Goal: Task Accomplishment & Management: Manage account settings

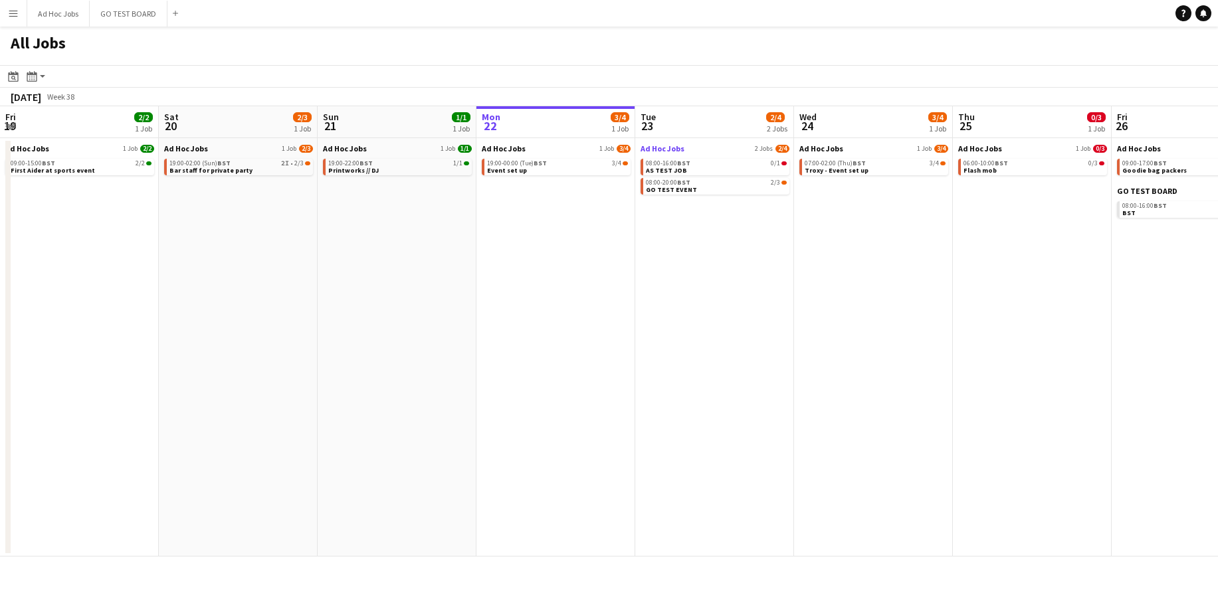
scroll to position [0, 318]
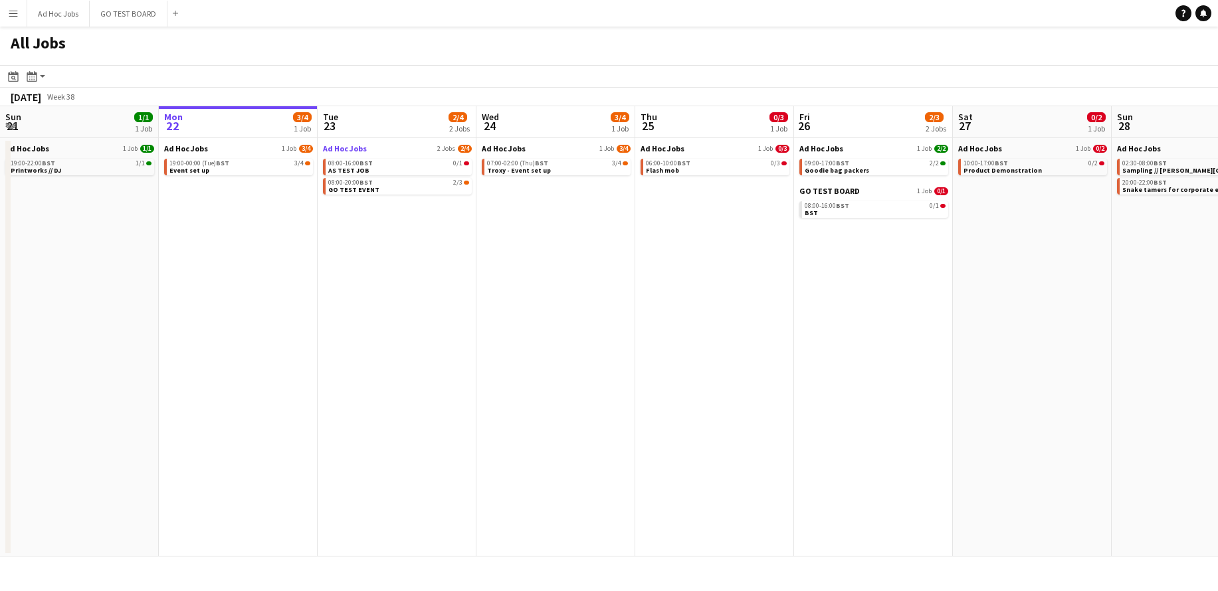
click at [343, 152] on span "Ad Hoc Jobs" at bounding box center [345, 149] width 44 height 10
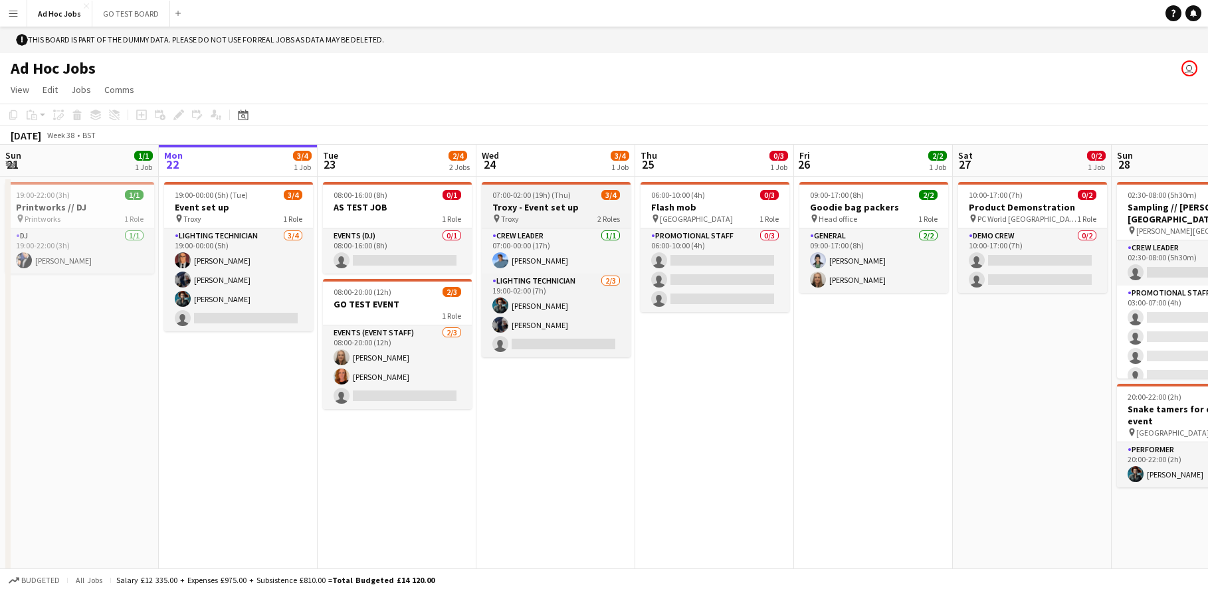
click at [541, 211] on h3 "Troxy - Event set up" at bounding box center [556, 207] width 149 height 12
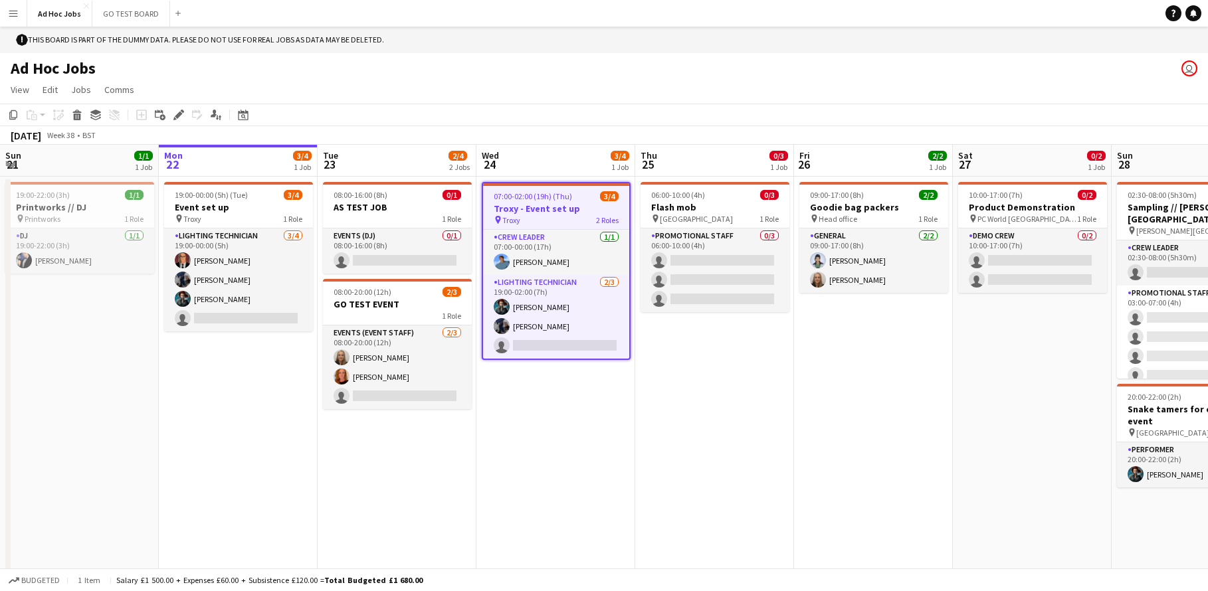
click at [541, 211] on h3 "Troxy - Event set up" at bounding box center [556, 209] width 146 height 12
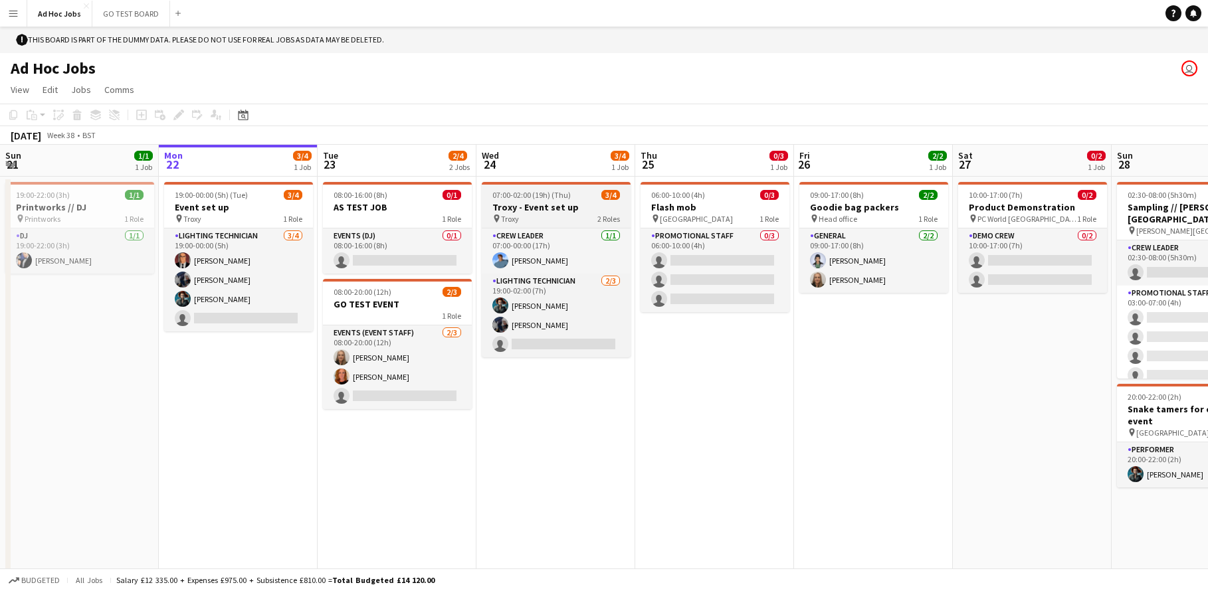
click at [541, 211] on h3 "Troxy - Event set up" at bounding box center [556, 207] width 149 height 12
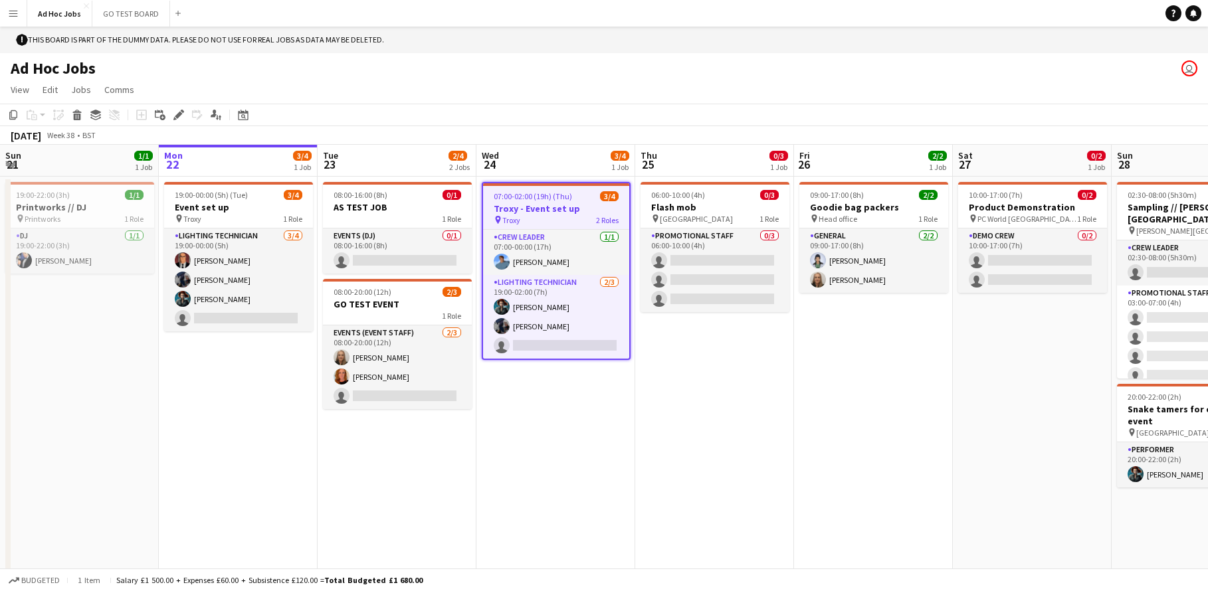
click at [541, 211] on h3 "Troxy - Event set up" at bounding box center [556, 209] width 146 height 12
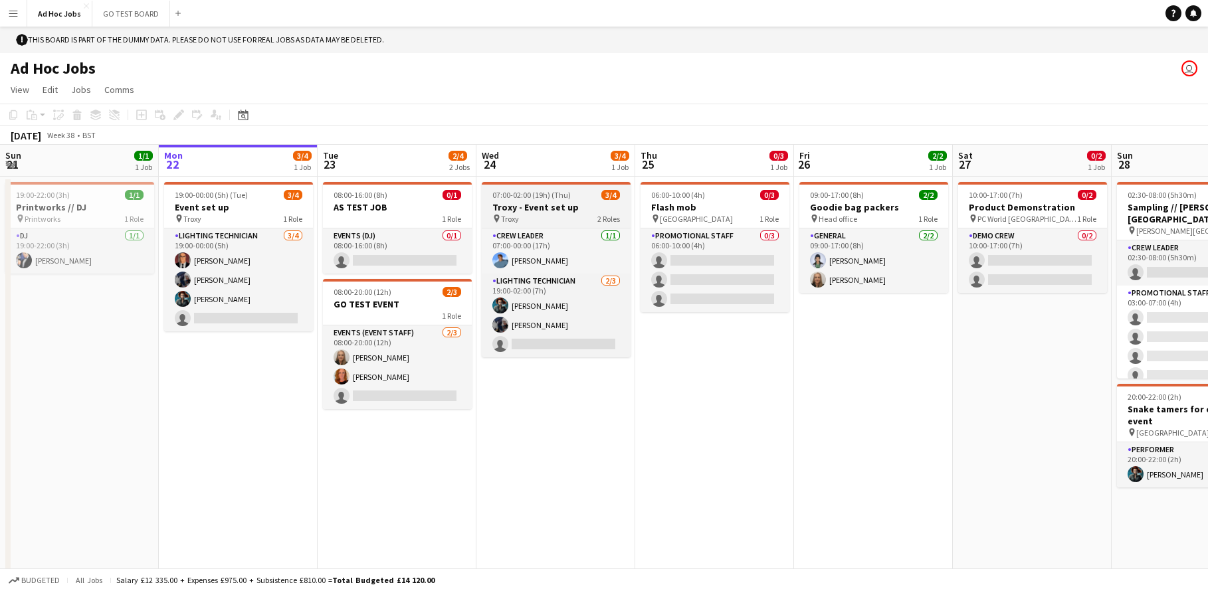
click at [541, 211] on h3 "Troxy - Event set up" at bounding box center [556, 207] width 149 height 12
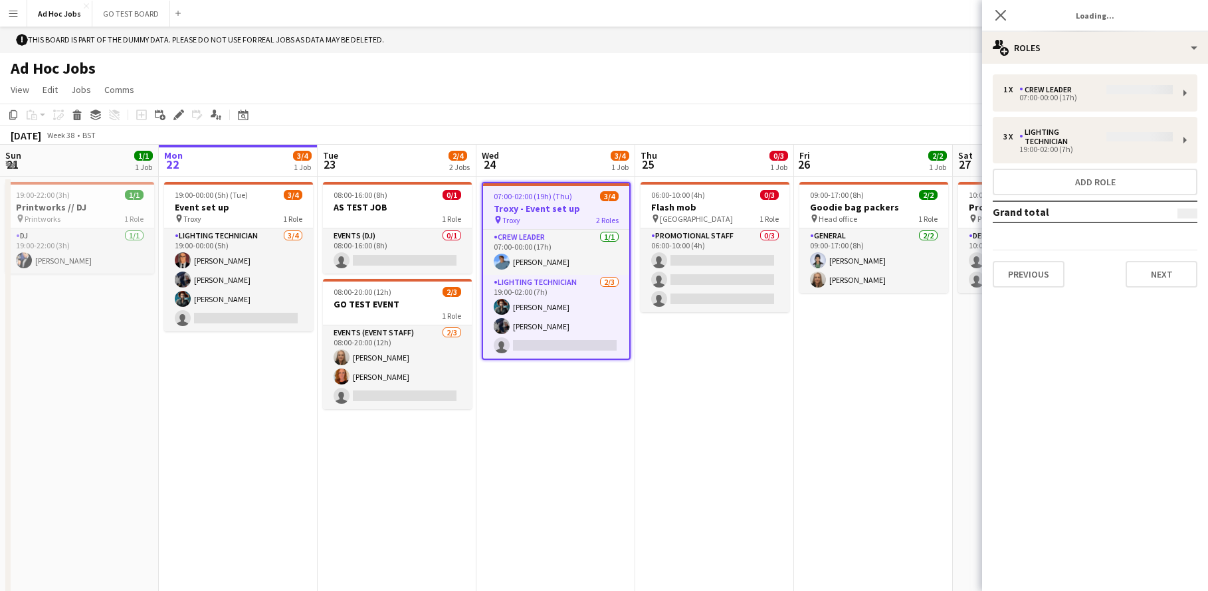
type input "**********"
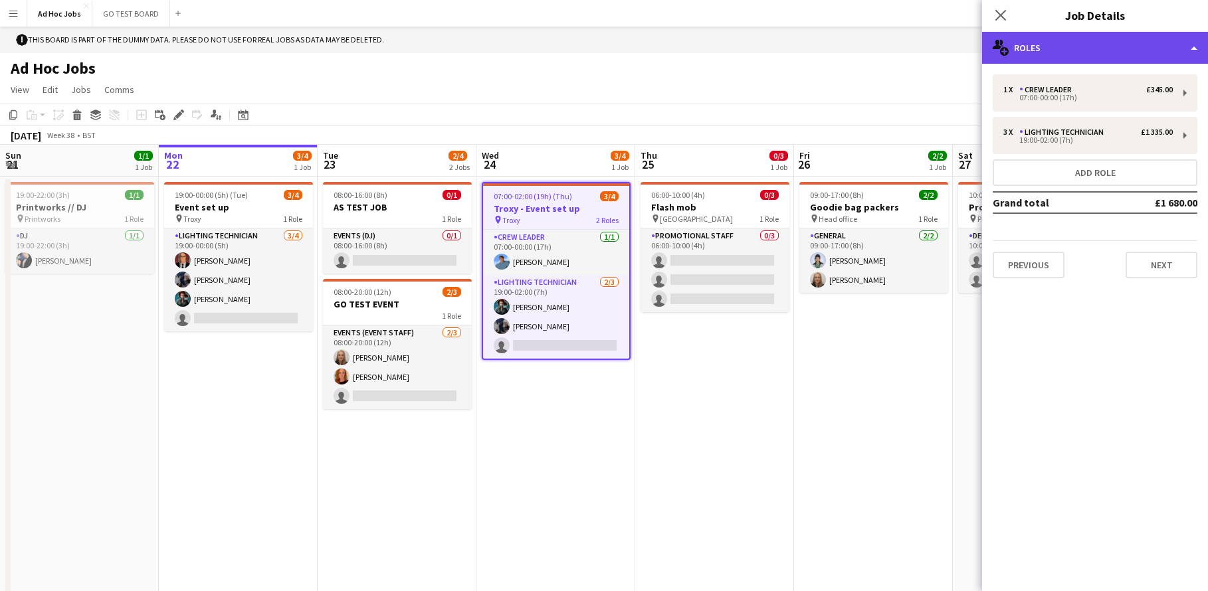
click at [1195, 45] on div "multiple-users-add Roles" at bounding box center [1095, 48] width 226 height 32
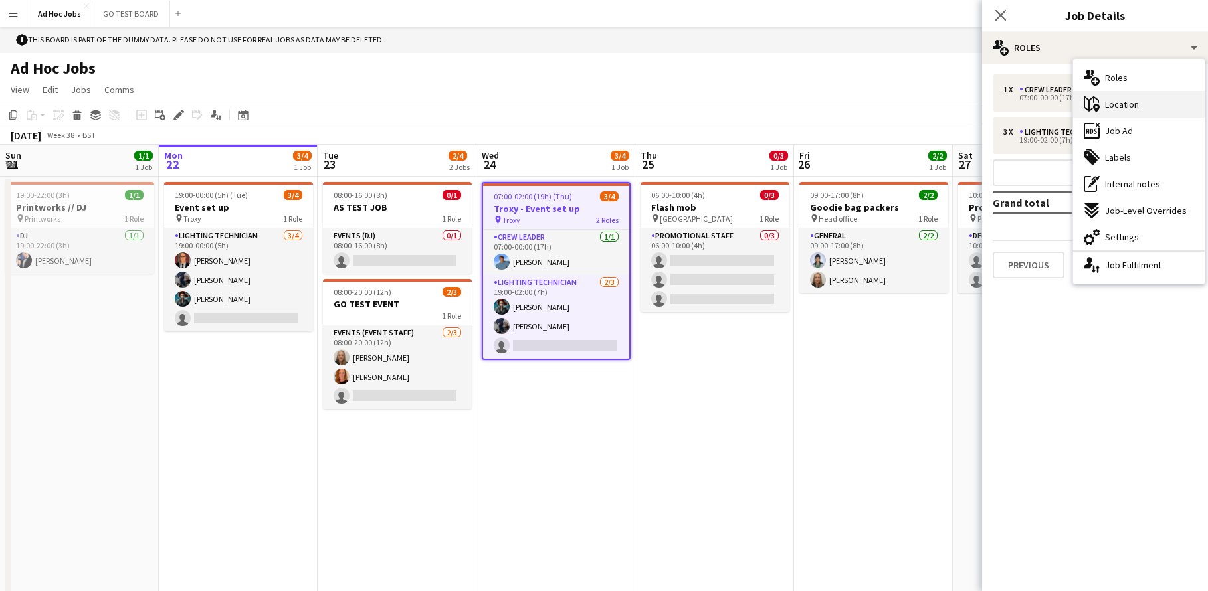
click at [1141, 109] on div "maps-pin-1 Location" at bounding box center [1139, 104] width 132 height 27
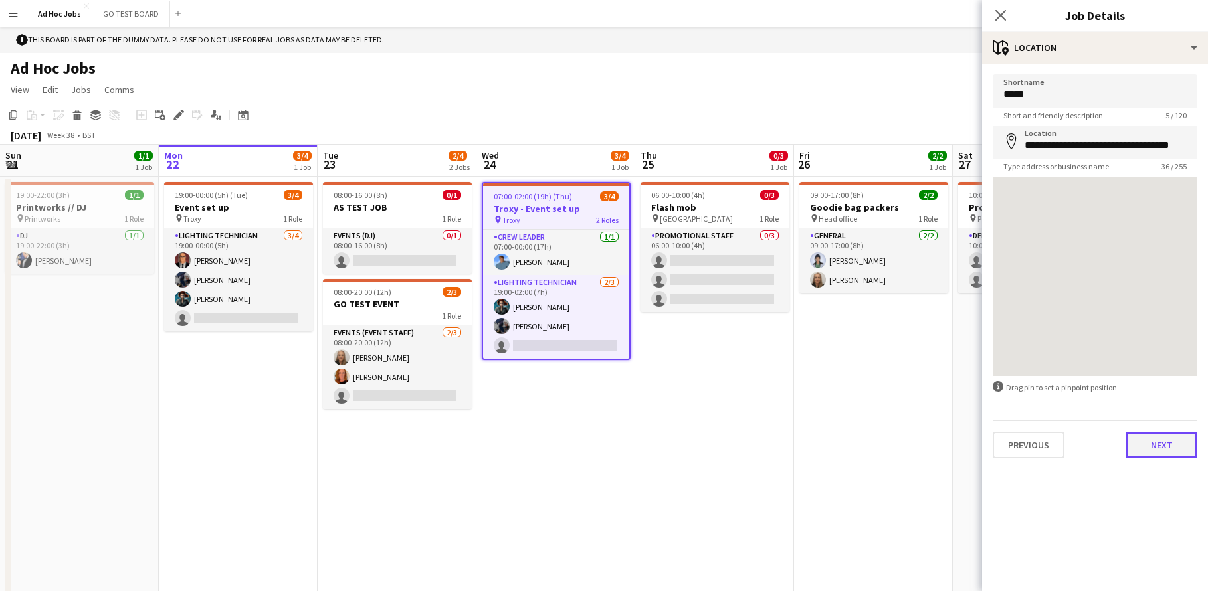
click at [1146, 451] on button "Next" at bounding box center [1161, 445] width 72 height 27
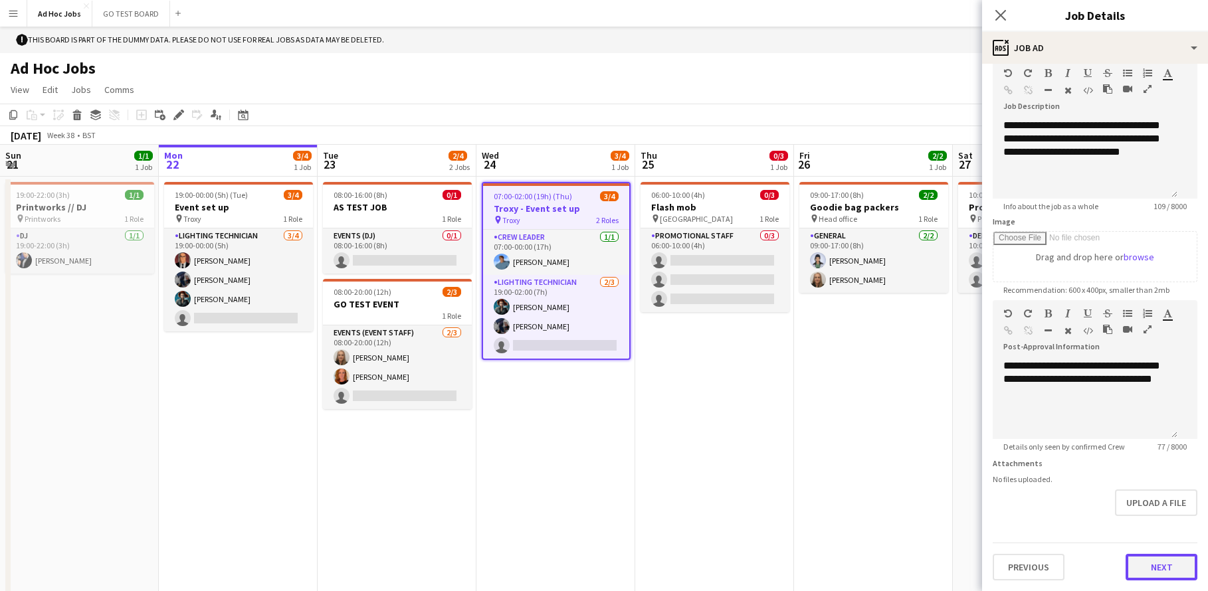
click at [1128, 565] on button "Next" at bounding box center [1161, 567] width 72 height 27
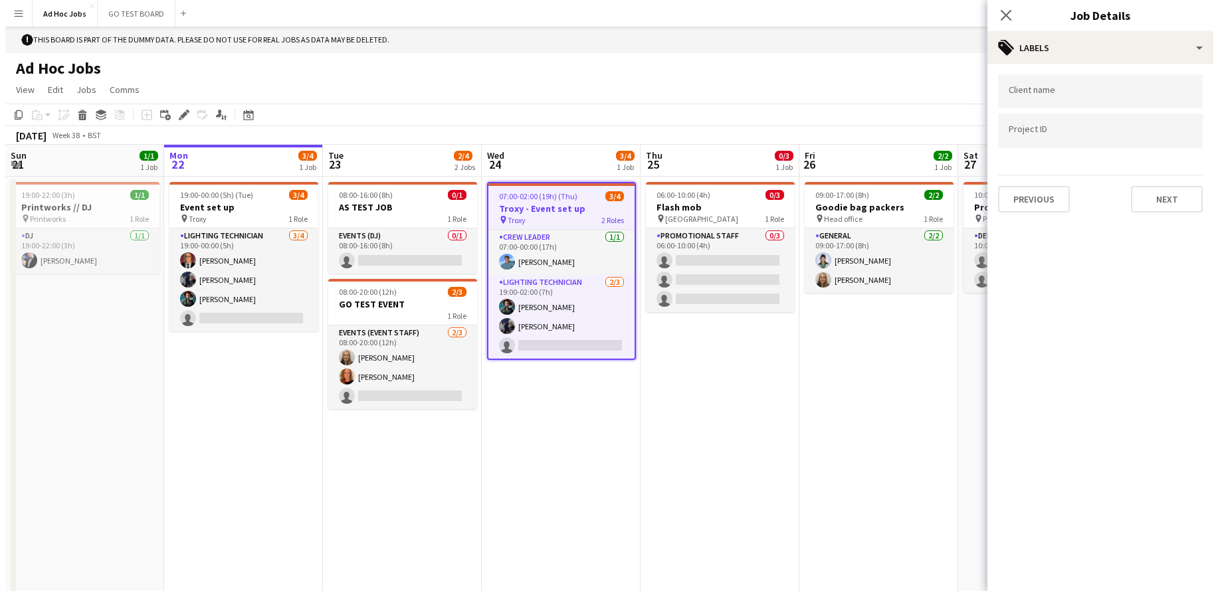
scroll to position [27, 0]
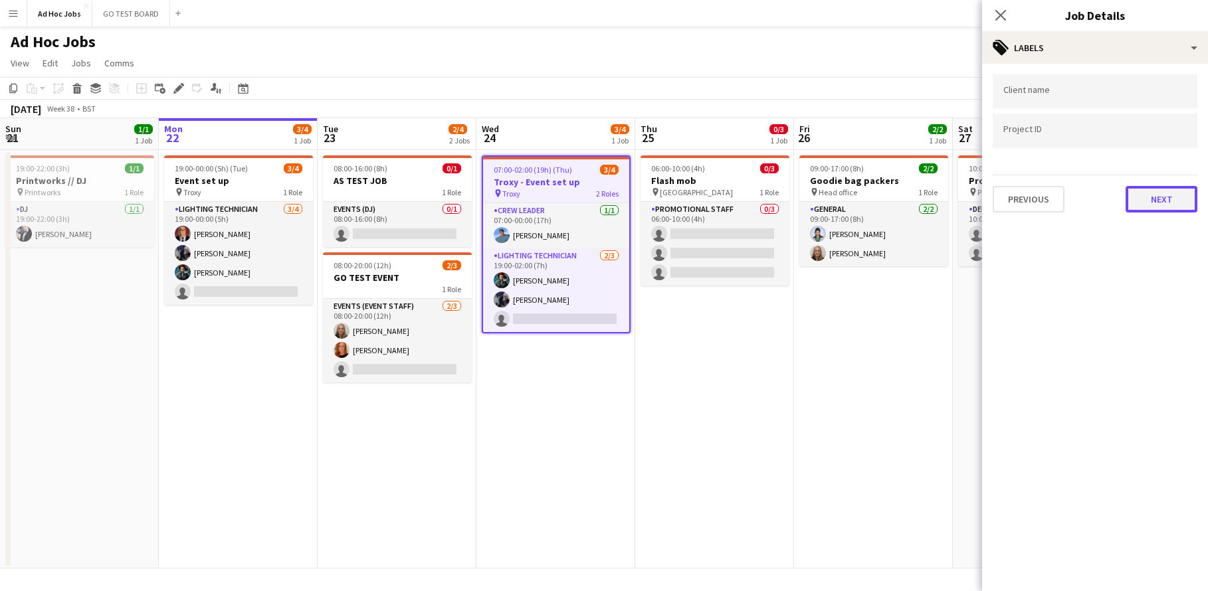
click at [1186, 192] on button "Next" at bounding box center [1161, 199] width 72 height 27
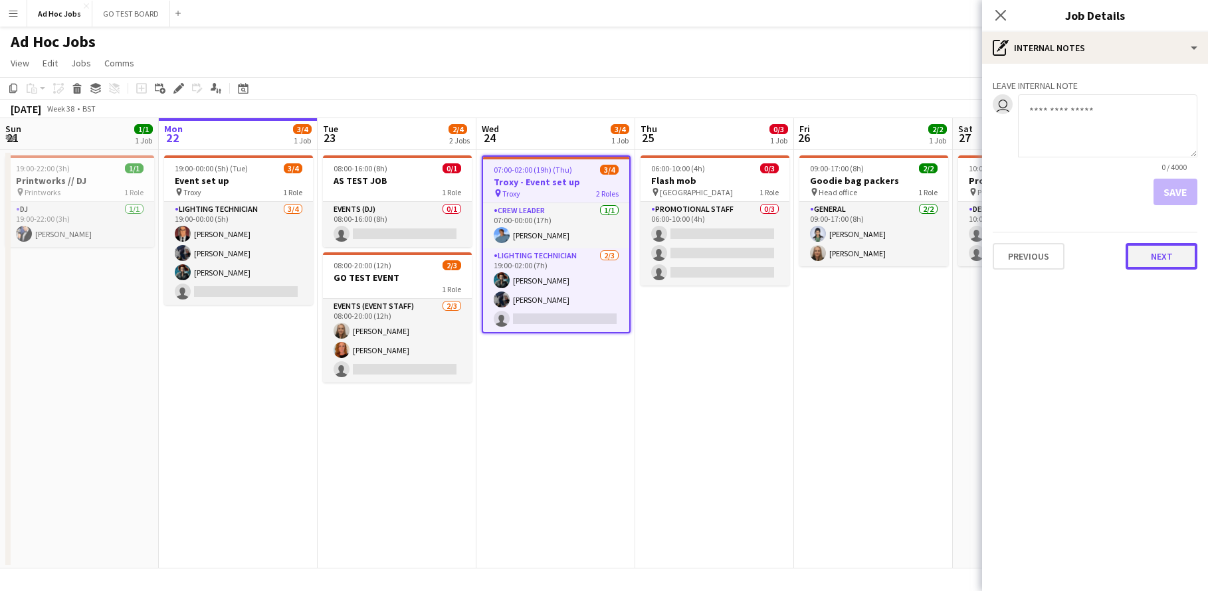
click at [1168, 261] on button "Next" at bounding box center [1161, 256] width 72 height 27
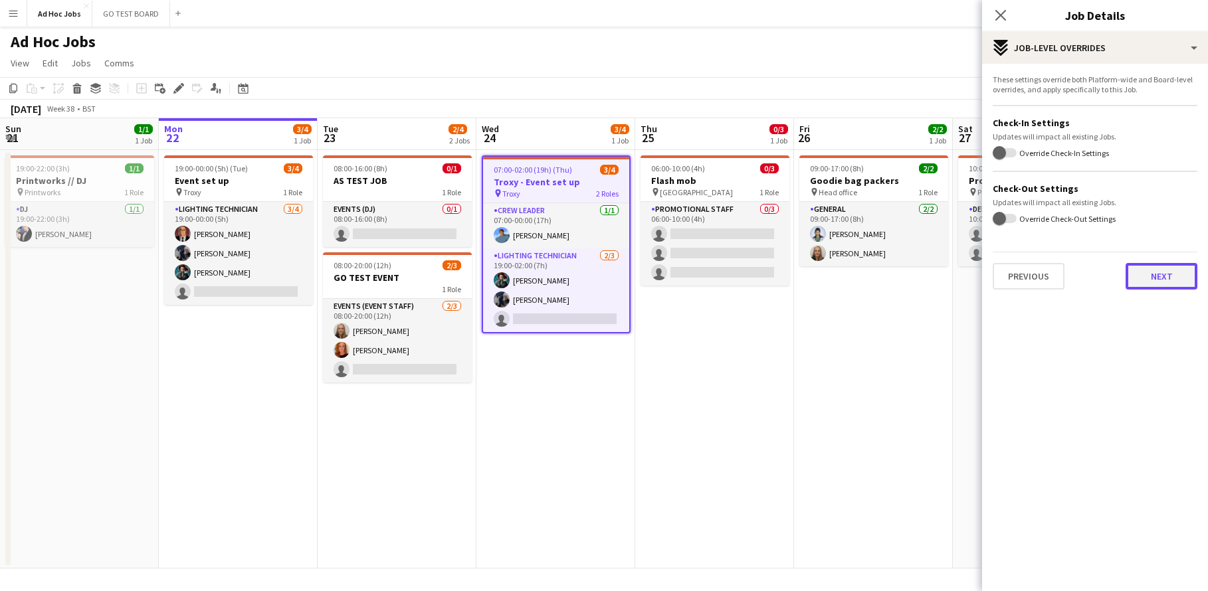
click at [1168, 280] on button "Next" at bounding box center [1161, 276] width 72 height 27
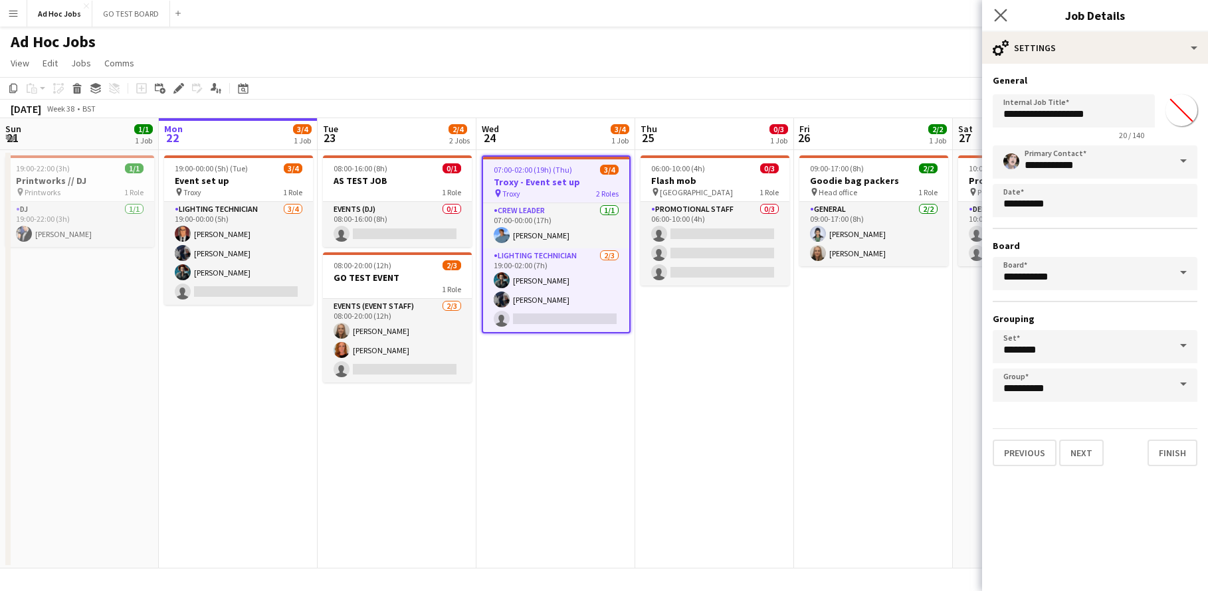
click at [997, 23] on app-icon "Close pop-in" at bounding box center [1000, 15] width 19 height 19
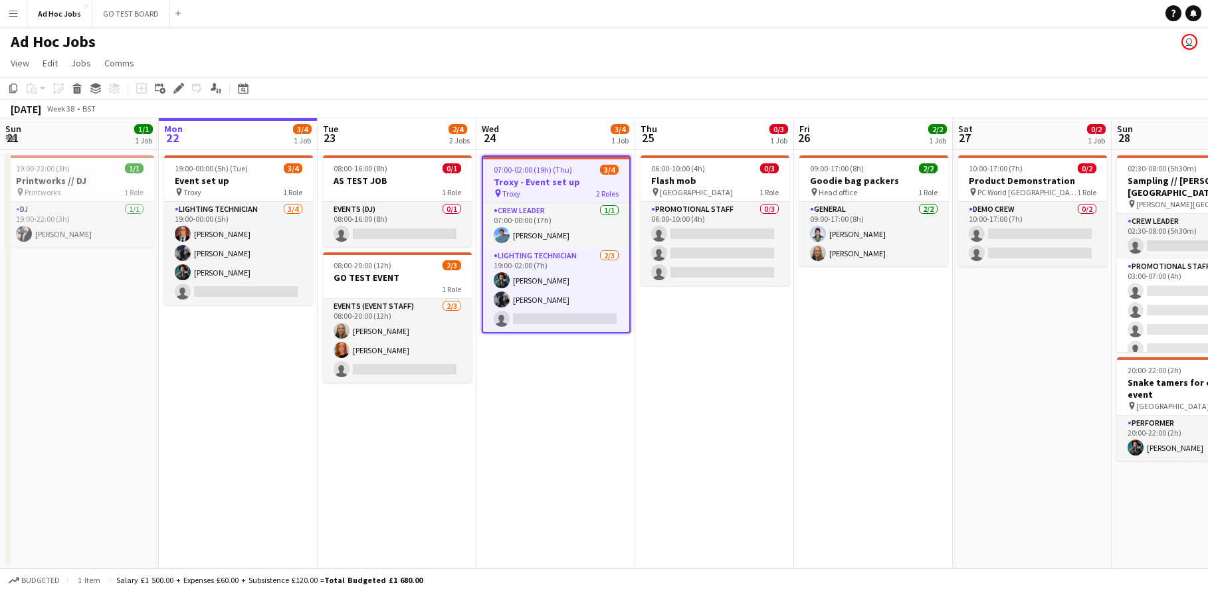
click at [932, 358] on app-date-cell "09:00-17:00 (8h) 2/2 Goodie bag packers pin Head office 1 Role General [DATE] 0…" at bounding box center [873, 359] width 159 height 419
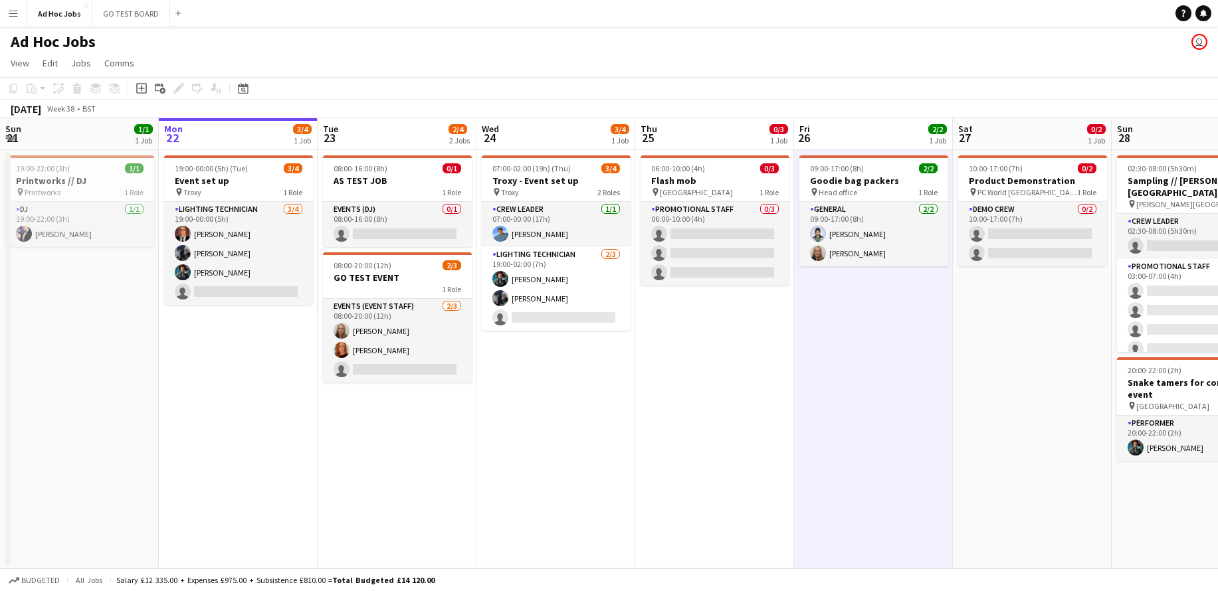
click at [268, 52] on app-page-menu "View Day view expanded Day view collapsed Month view Date picker Jump to [DATE]…" at bounding box center [609, 64] width 1218 height 25
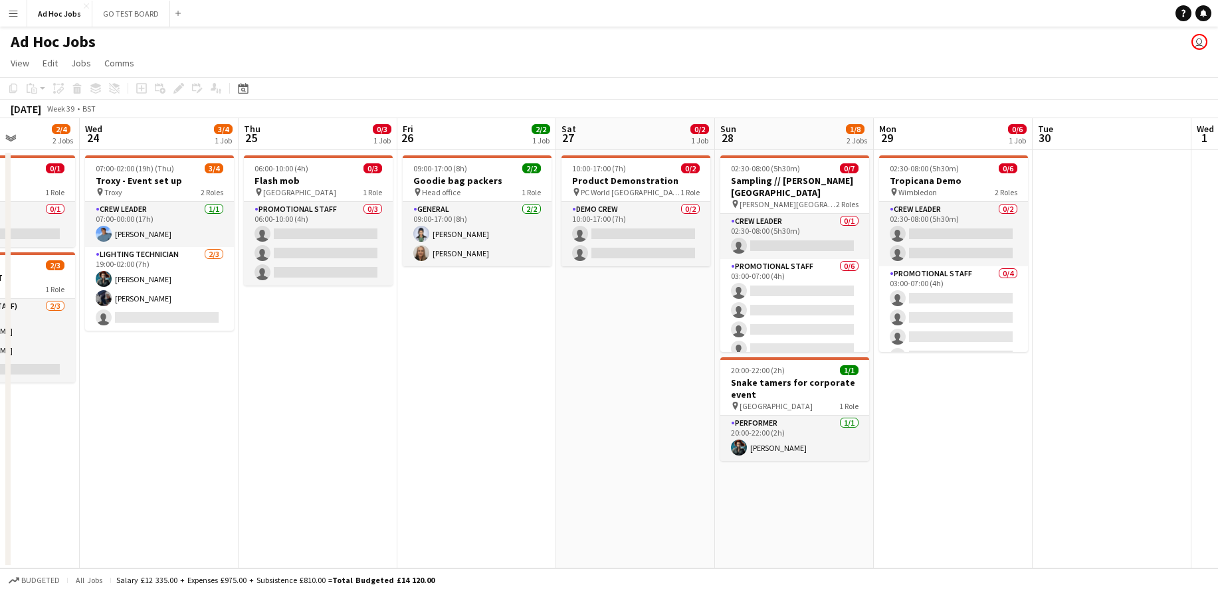
scroll to position [0, 556]
